Goal: Navigation & Orientation: Find specific page/section

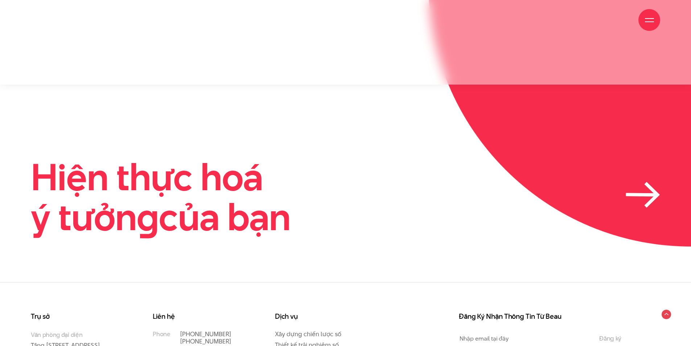
scroll to position [2226, 0]
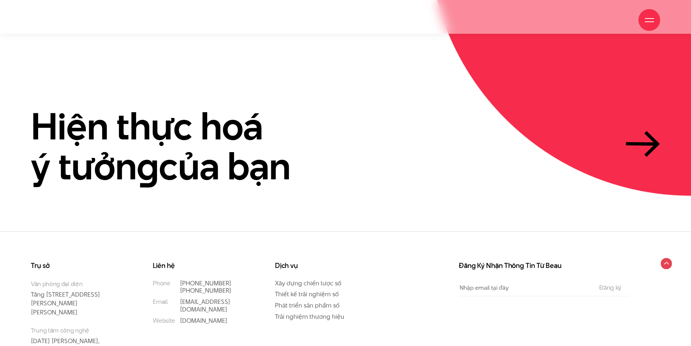
click at [668, 262] on icon at bounding box center [666, 263] width 5 height 2
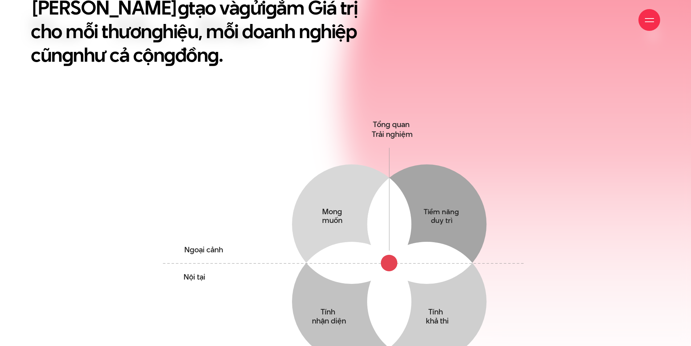
scroll to position [580, 0]
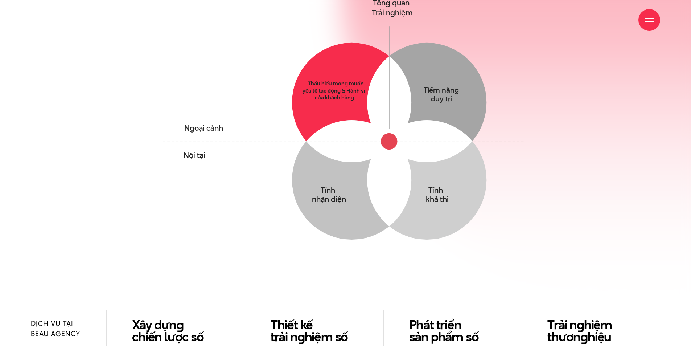
click at [336, 65] on circle at bounding box center [351, 102] width 119 height 119
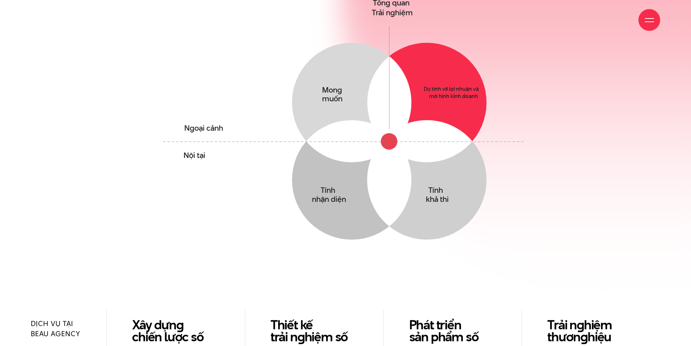
click at [437, 63] on circle at bounding box center [426, 102] width 119 height 119
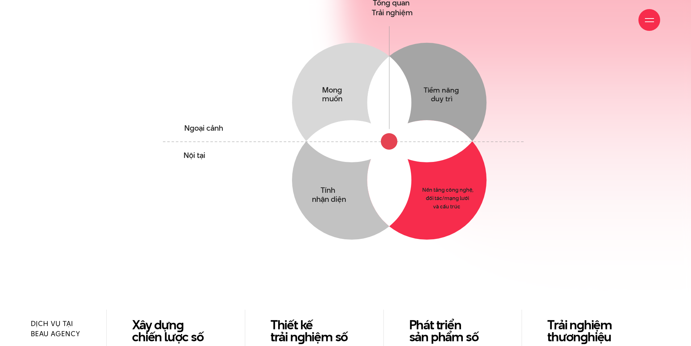
click at [444, 178] on circle at bounding box center [426, 179] width 119 height 119
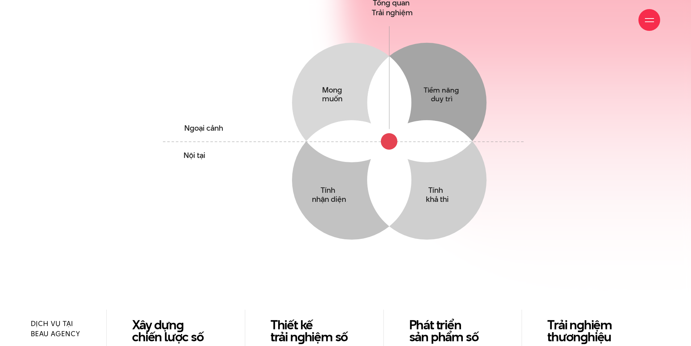
drag, startPoint x: 202, startPoint y: 103, endPoint x: 201, endPoint y: 122, distance: 18.9
click at [202, 123] on tspan "Ngoại cảnh" at bounding box center [203, 128] width 39 height 11
click at [198, 150] on tspan "Nội tại" at bounding box center [194, 155] width 22 height 11
click at [390, 133] on circle at bounding box center [389, 141] width 17 height 17
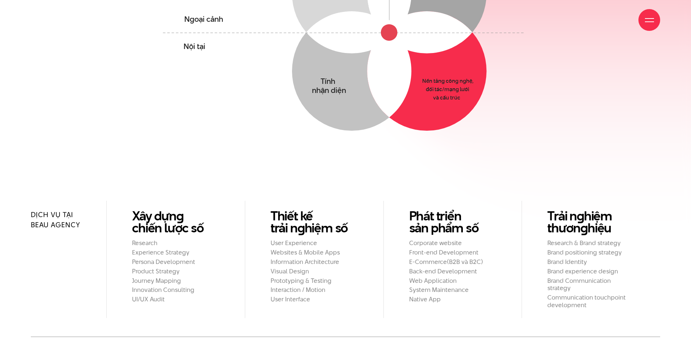
scroll to position [834, 0]
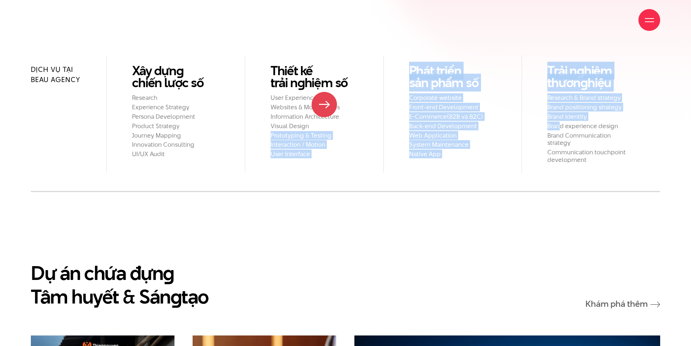
drag, startPoint x: 558, startPoint y: 100, endPoint x: 323, endPoint y: 105, distance: 235.4
click at [323, 105] on ul "Dịch vụ tại Beau Agency Xây dựn g chiến lược số Research Experience Strategy Pe…" at bounding box center [345, 113] width 629 height 117
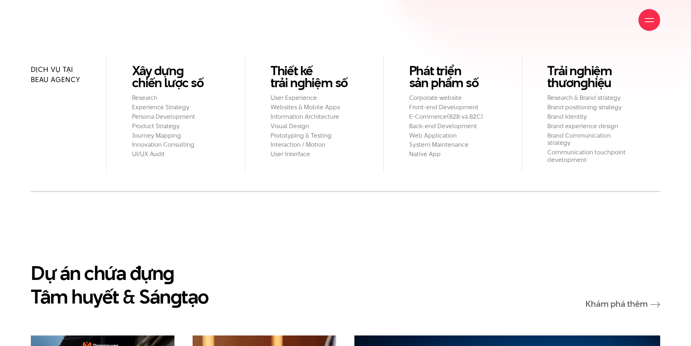
click at [491, 159] on div "Dịch vụ tại Beau Agency Xây dựn g chiến lược số Research Experience Strategy Pe…" at bounding box center [345, 123] width 629 height 136
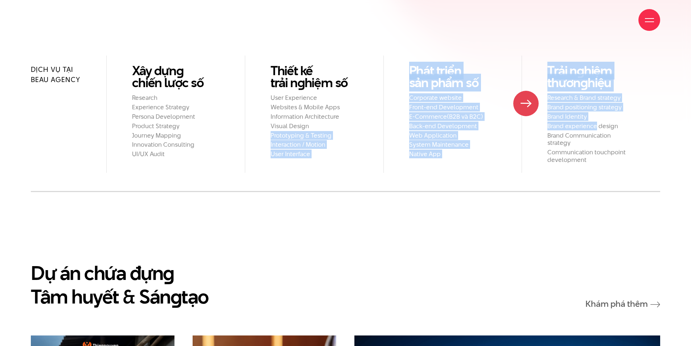
drag, startPoint x: 508, startPoint y: 103, endPoint x: 262, endPoint y: 110, distance: 245.9
click at [263, 108] on ul "Dịch vụ tại Beau Agency Xây dựn g chiến lược số Research Experience Strategy Pe…" at bounding box center [345, 113] width 629 height 117
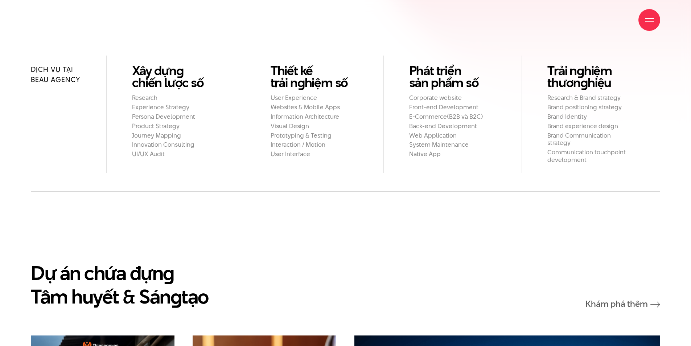
click at [349, 107] on ul "User Experience Websites & Mobile Apps Information Architecture Visual Design P…" at bounding box center [313, 126] width 87 height 64
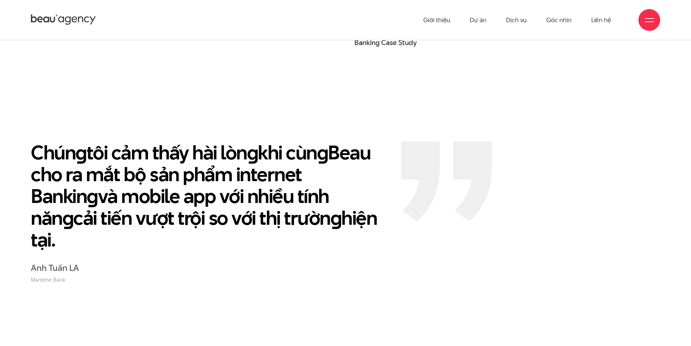
scroll to position [1487, 0]
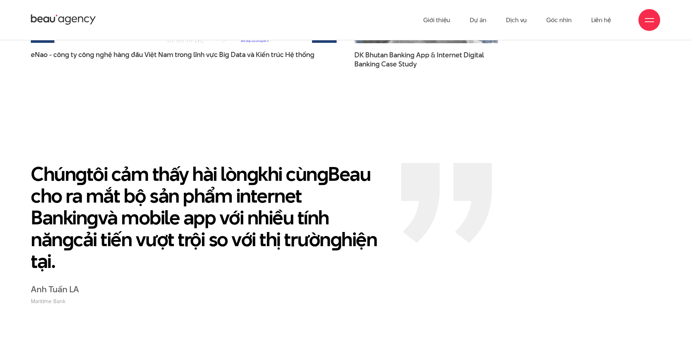
drag, startPoint x: 255, startPoint y: 212, endPoint x: 116, endPoint y: 214, distance: 138.5
click at [128, 211] on div "Chún g tôi cảm thấy hài lòn g khi cùn g Beau cho ra mắt bộ sản phẩm internet Ba…" at bounding box center [210, 234] width 377 height 142
click at [379, 284] on div "Anh Tuấn LA Maritime Bank" at bounding box center [210, 294] width 359 height 21
drag, startPoint x: 320, startPoint y: 213, endPoint x: 18, endPoint y: 129, distance: 313.9
click at [18, 127] on section "Chún g tôi cảm thấy hài lòn g khi cùn g Beau cho ra mắt bộ sản phẩm internet Ba…" at bounding box center [345, 232] width 691 height 236
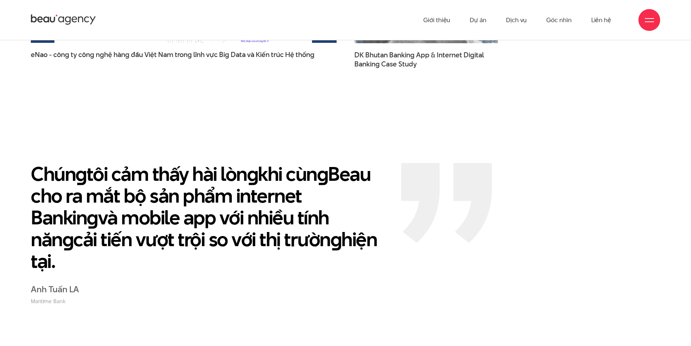
click at [162, 232] on div "Chún g tôi cảm thấy hài lòn g khi cùn g Beau cho ra mắt bộ sản phẩm internet Ba…" at bounding box center [210, 234] width 359 height 142
drag, startPoint x: 269, startPoint y: 212, endPoint x: 30, endPoint y: 144, distance: 248.7
click at [30, 163] on div "Chún g tôi cảm thấy hài lòn g khi cùn g Beau cho ra mắt bộ sản phẩm internet Ba…" at bounding box center [210, 234] width 377 height 142
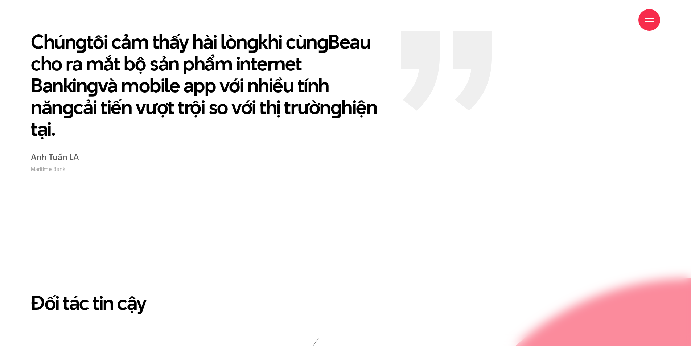
scroll to position [1632, 0]
